Goal: Entertainment & Leisure: Browse casually

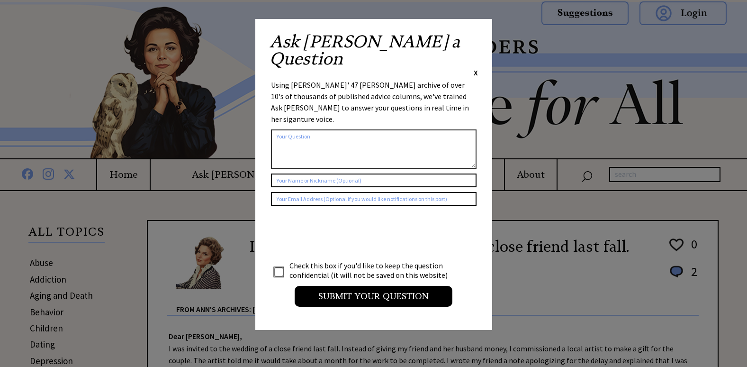
click at [476, 68] on span "X" at bounding box center [476, 72] width 4 height 9
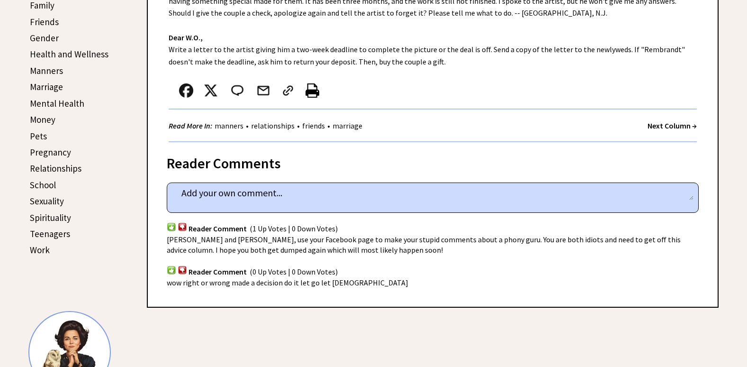
scroll to position [379, 0]
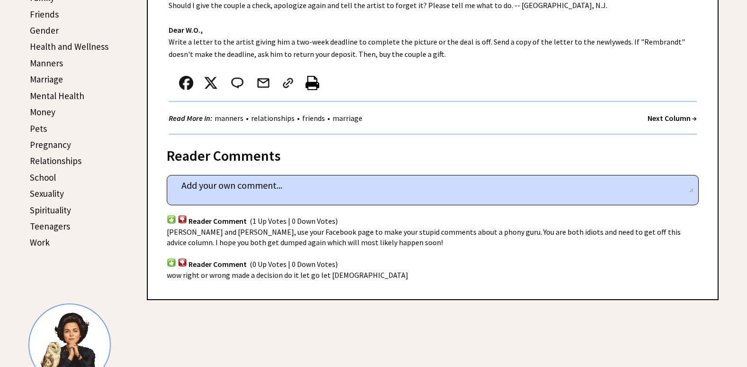
click at [674, 115] on strong "Next Column →" at bounding box center [671, 117] width 49 height 9
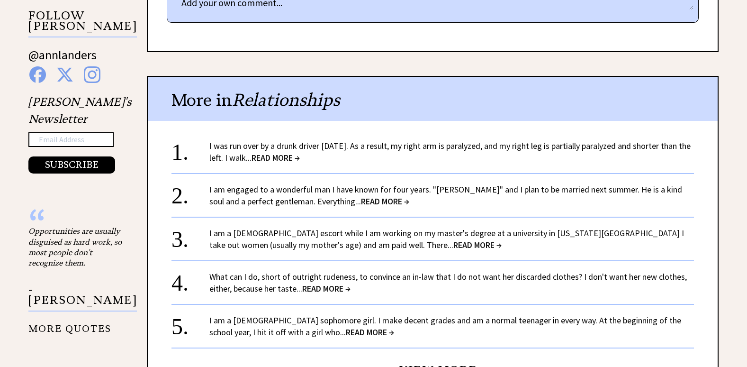
scroll to position [710, 0]
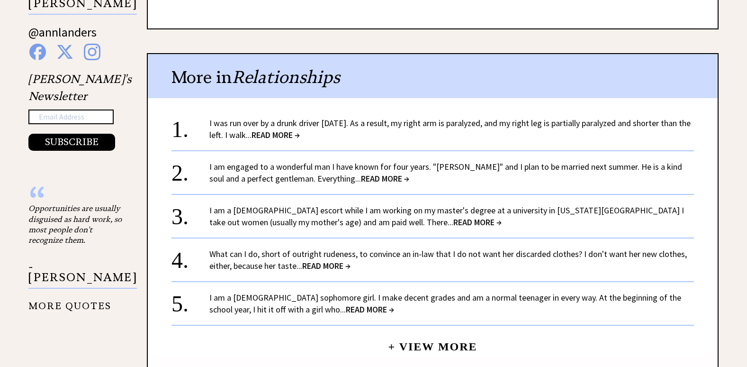
click at [361, 173] on span "READ MORE →" at bounding box center [385, 178] width 48 height 11
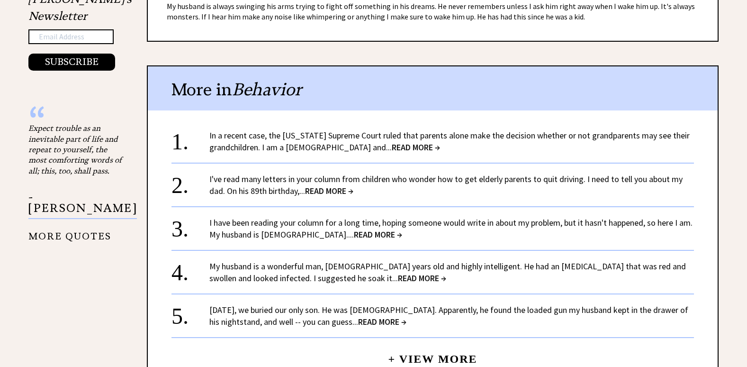
scroll to position [805, 0]
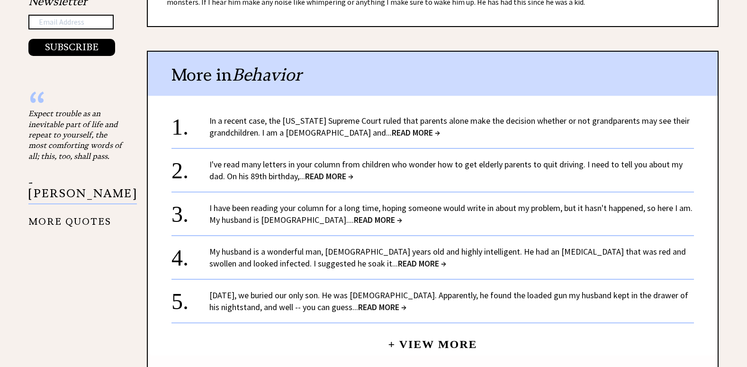
click at [357, 214] on span "READ MORE →" at bounding box center [378, 219] width 48 height 11
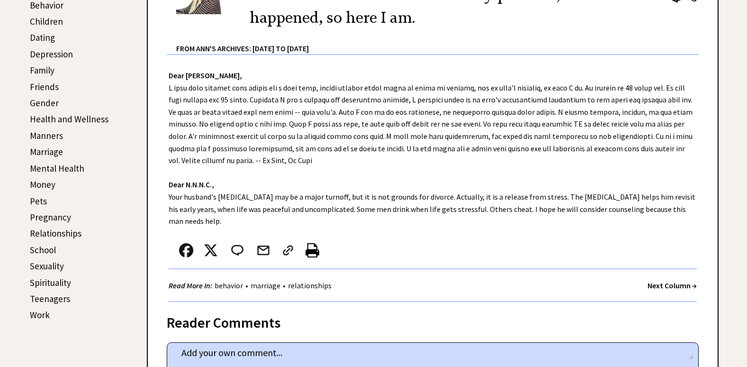
scroll to position [332, 0]
